Goal: Submit feedback/report problem

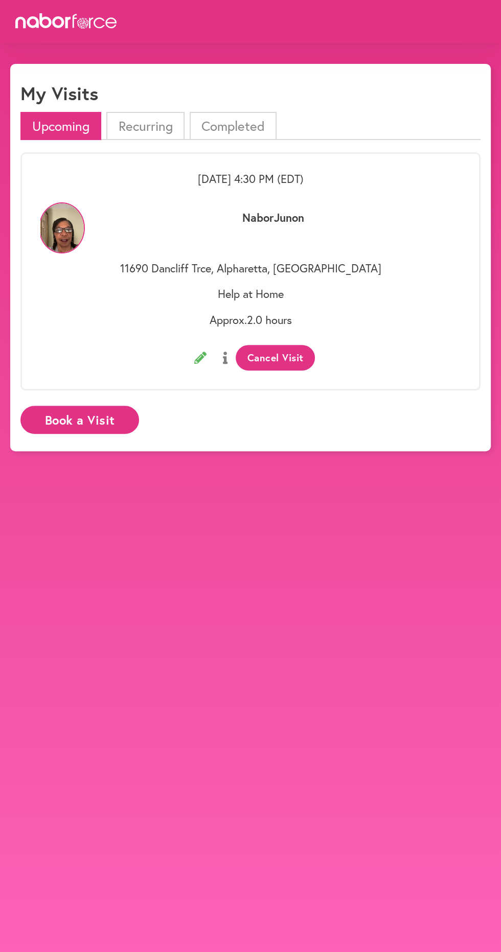
click at [232, 128] on li "Completed" at bounding box center [233, 126] width 87 height 28
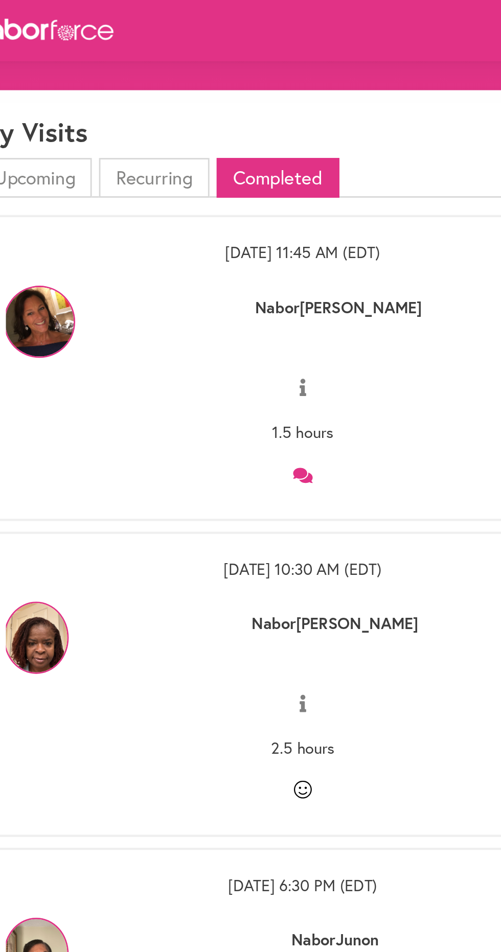
click at [250, 336] on icon at bounding box center [251, 337] width 14 height 11
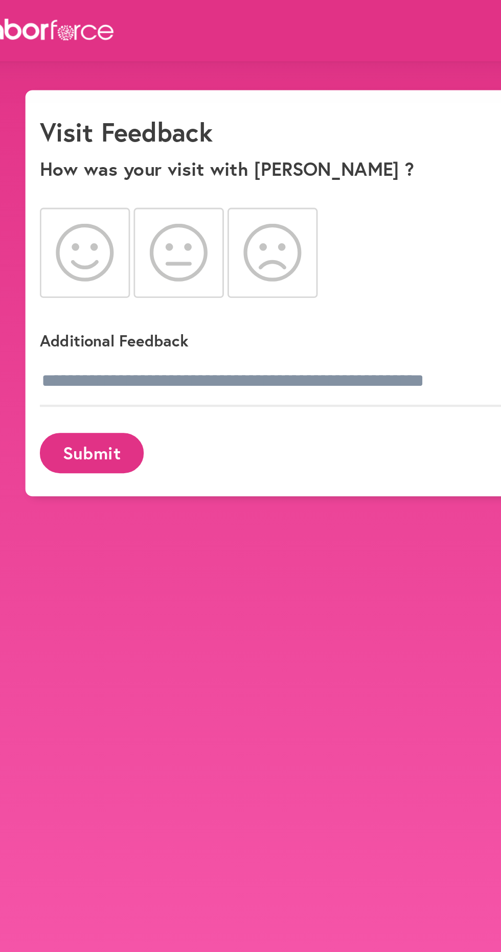
click at [94, 180] on icon at bounding box center [96, 178] width 41 height 41
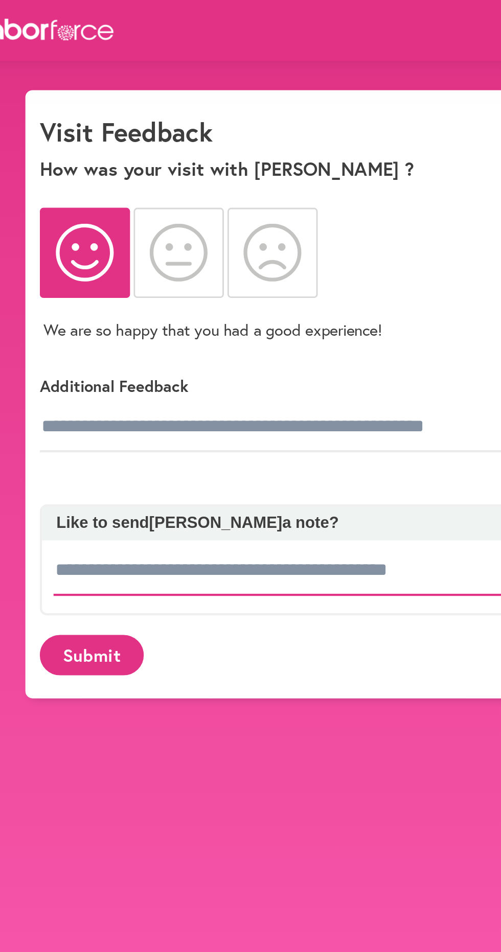
click at [244, 398] on input at bounding box center [235, 404] width 322 height 36
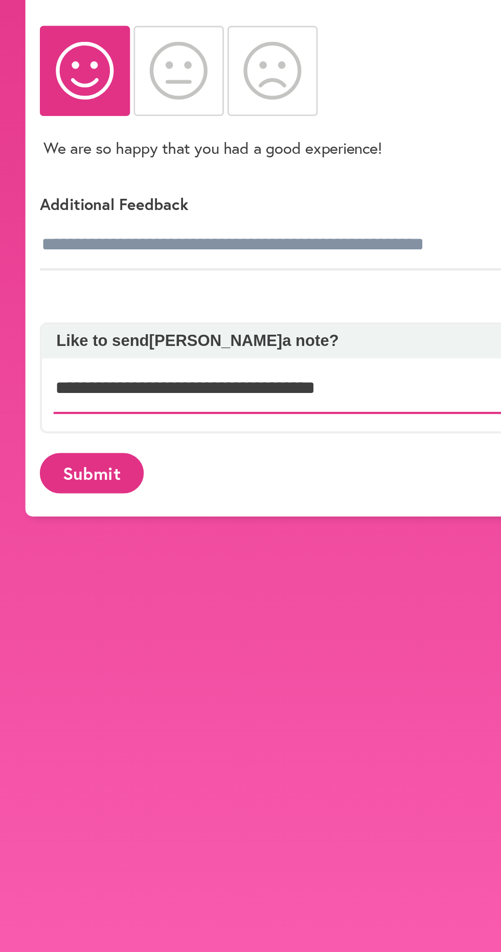
type input "**********"
click at [108, 460] on button "Submit" at bounding box center [101, 464] width 74 height 28
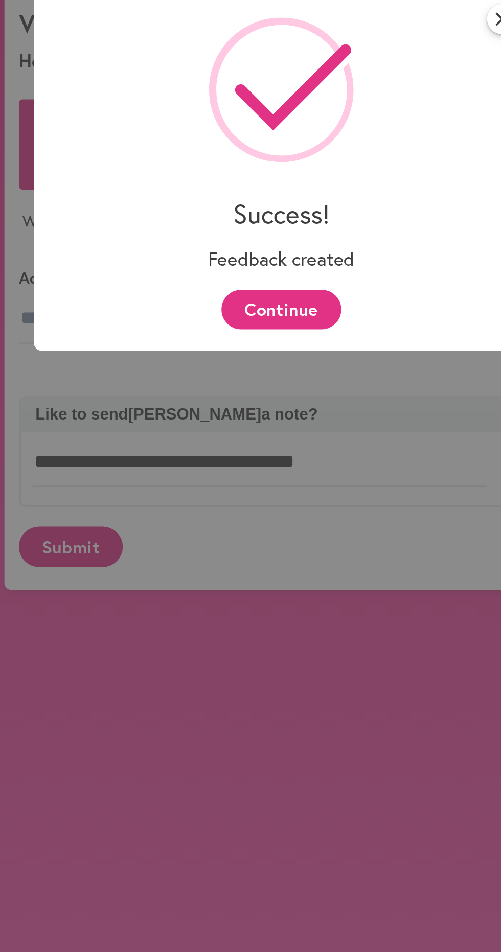
click at [262, 299] on button "Continue" at bounding box center [250, 296] width 84 height 28
